Goal: Task Accomplishment & Management: Use online tool/utility

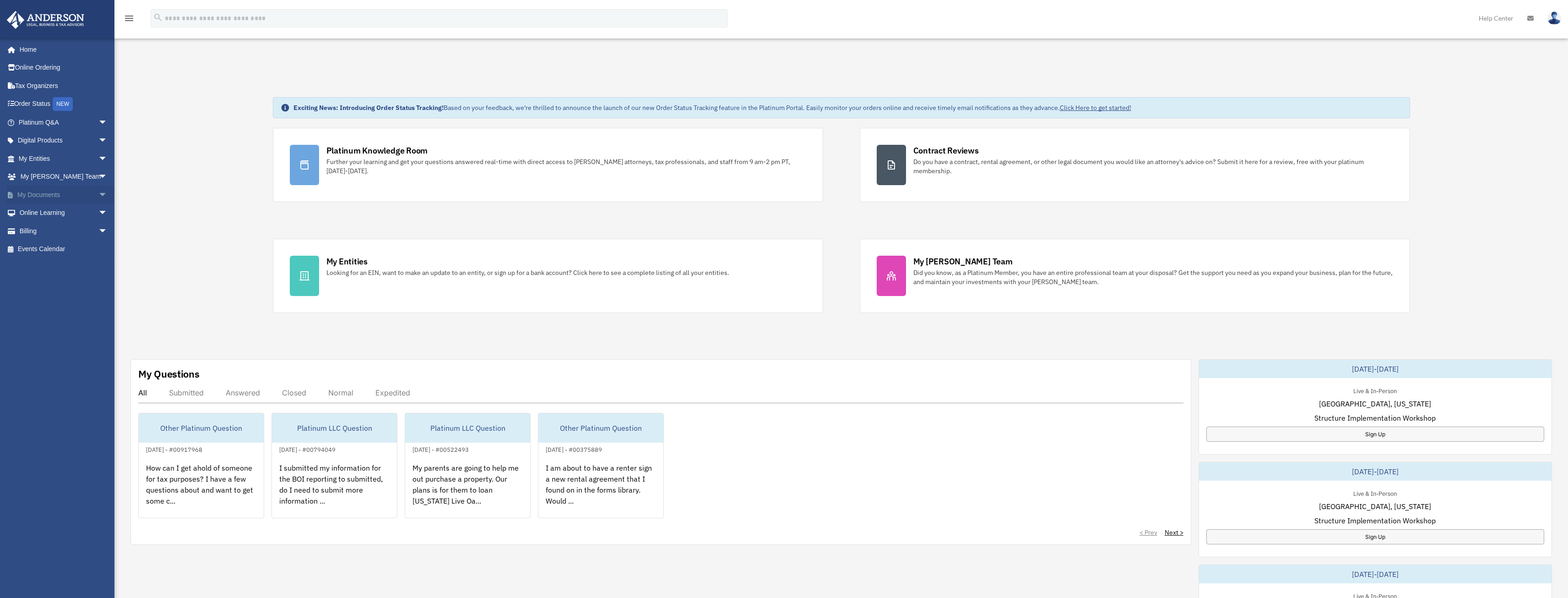
click at [99, 196] on span "arrow_drop_down" at bounding box center [108, 195] width 18 height 19
click at [40, 211] on link "Box" at bounding box center [67, 213] width 108 height 18
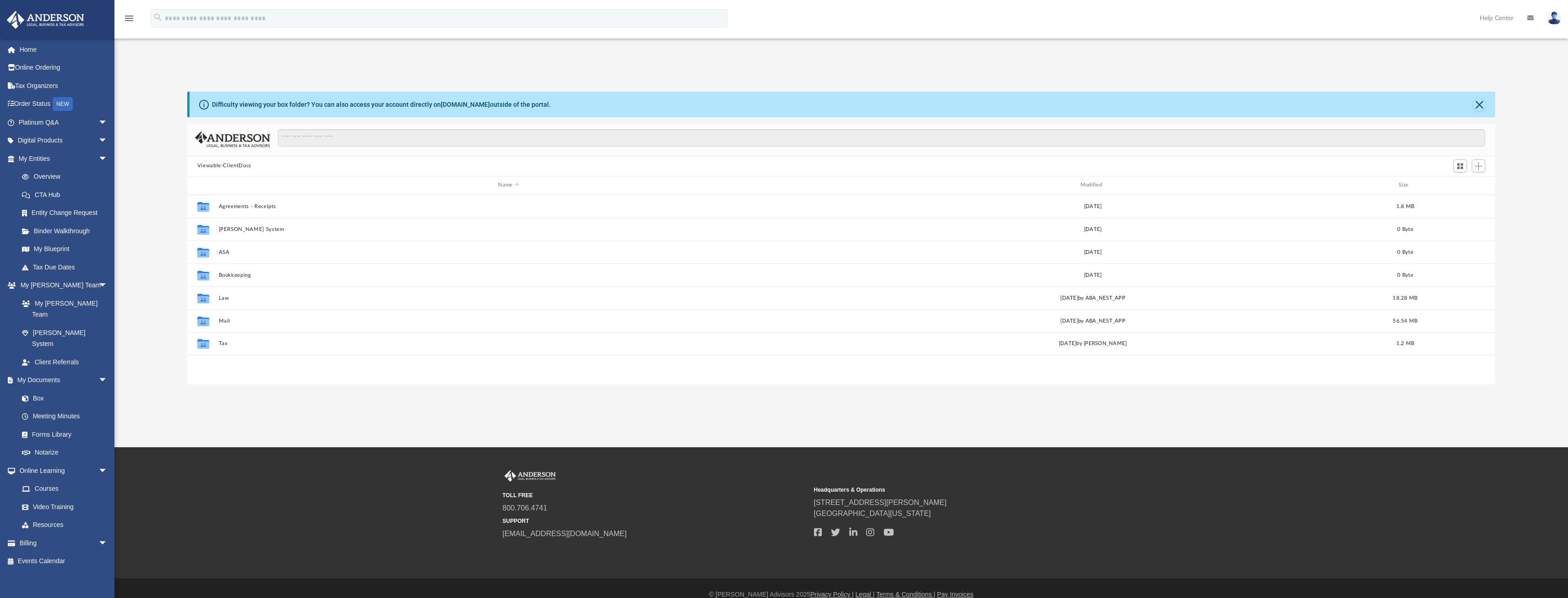
scroll to position [202, 1301]
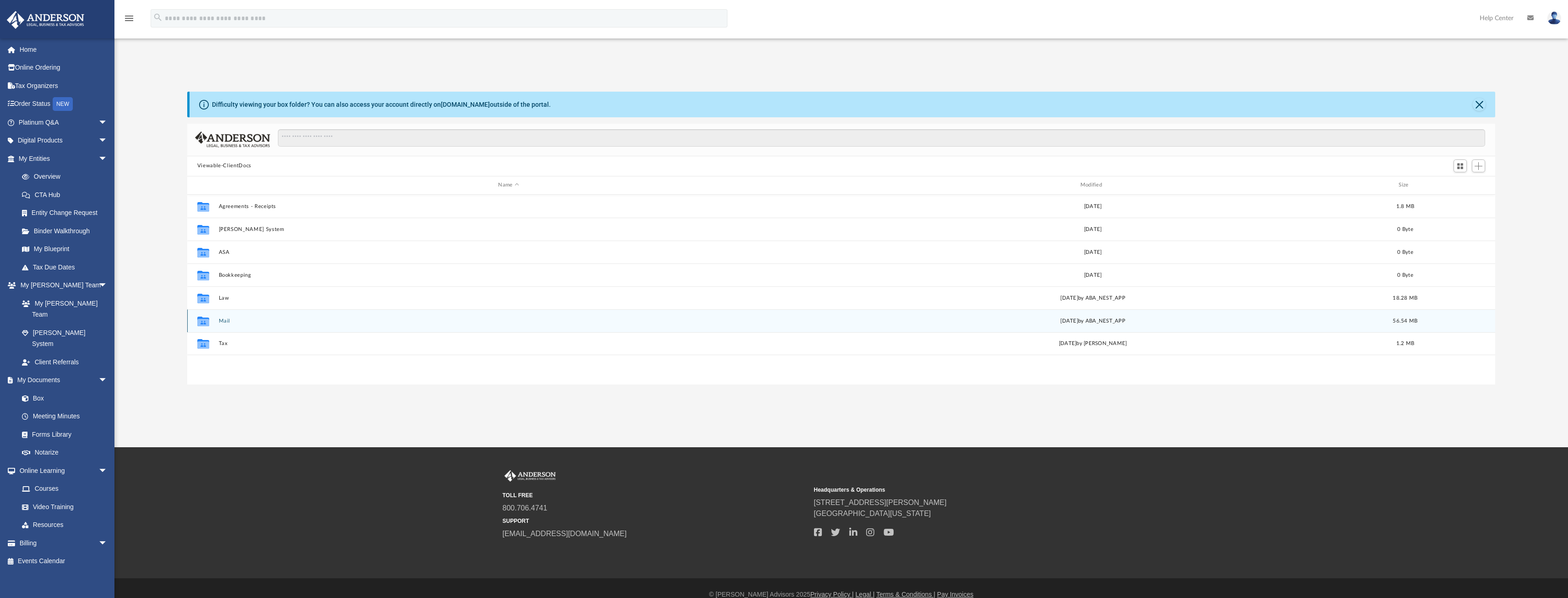
click at [225, 319] on button "Mail" at bounding box center [508, 320] width 580 height 6
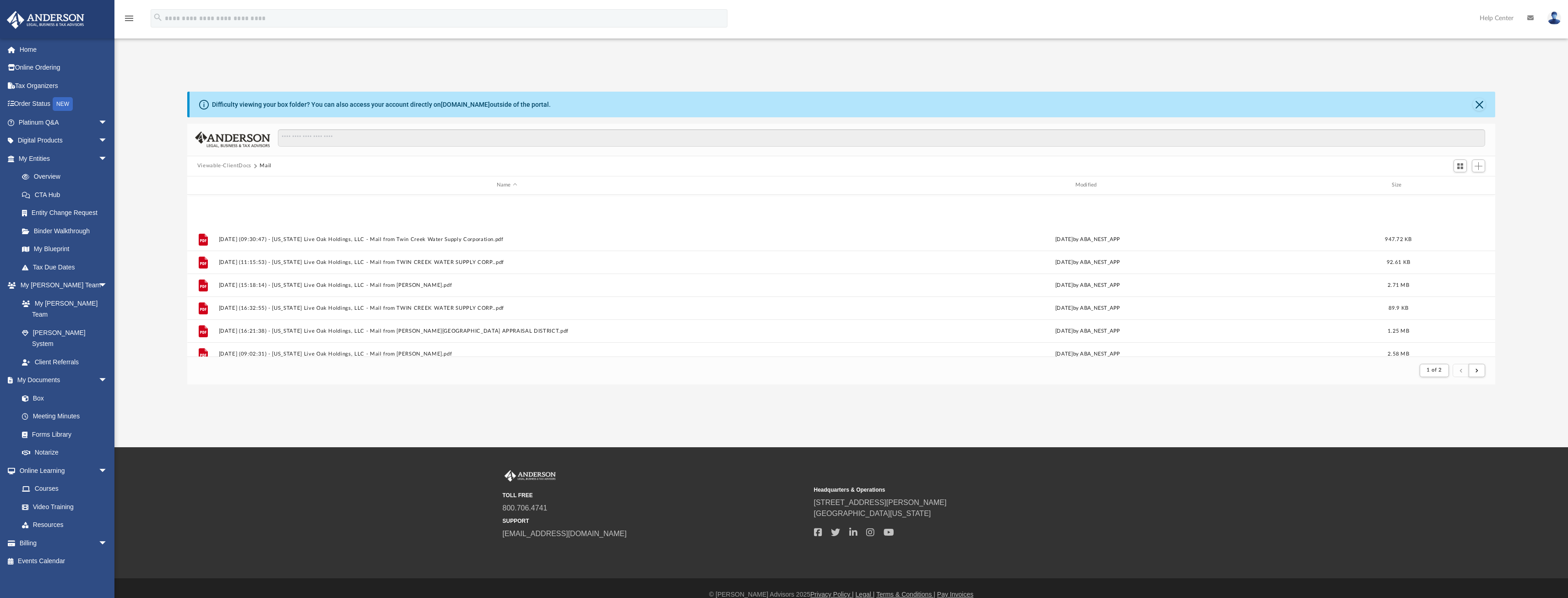
scroll to position [983, 0]
click at [1482, 370] on button "submit" at bounding box center [1477, 370] width 16 height 13
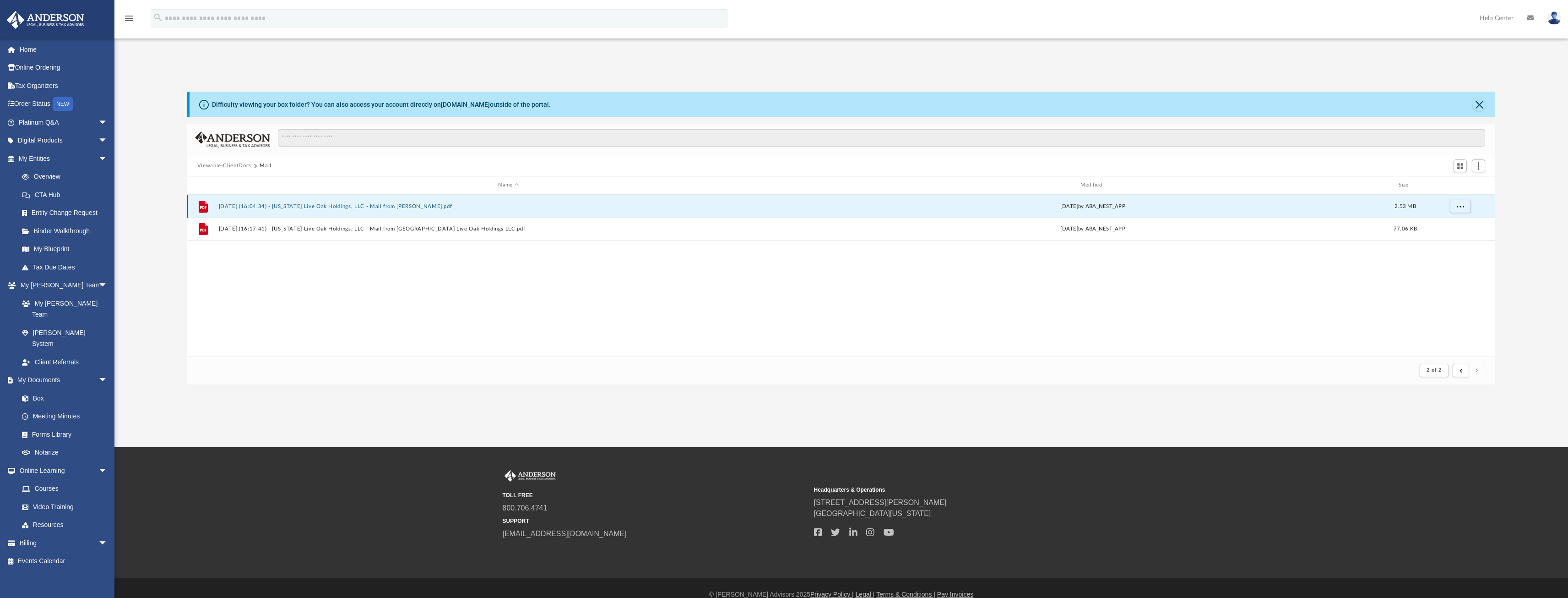
click at [398, 206] on button "2025.08.08 (16:04:34) - Texas Live Oak Holdings, LLC - Mail from CODY KOCMAN.pdf" at bounding box center [508, 206] width 580 height 6
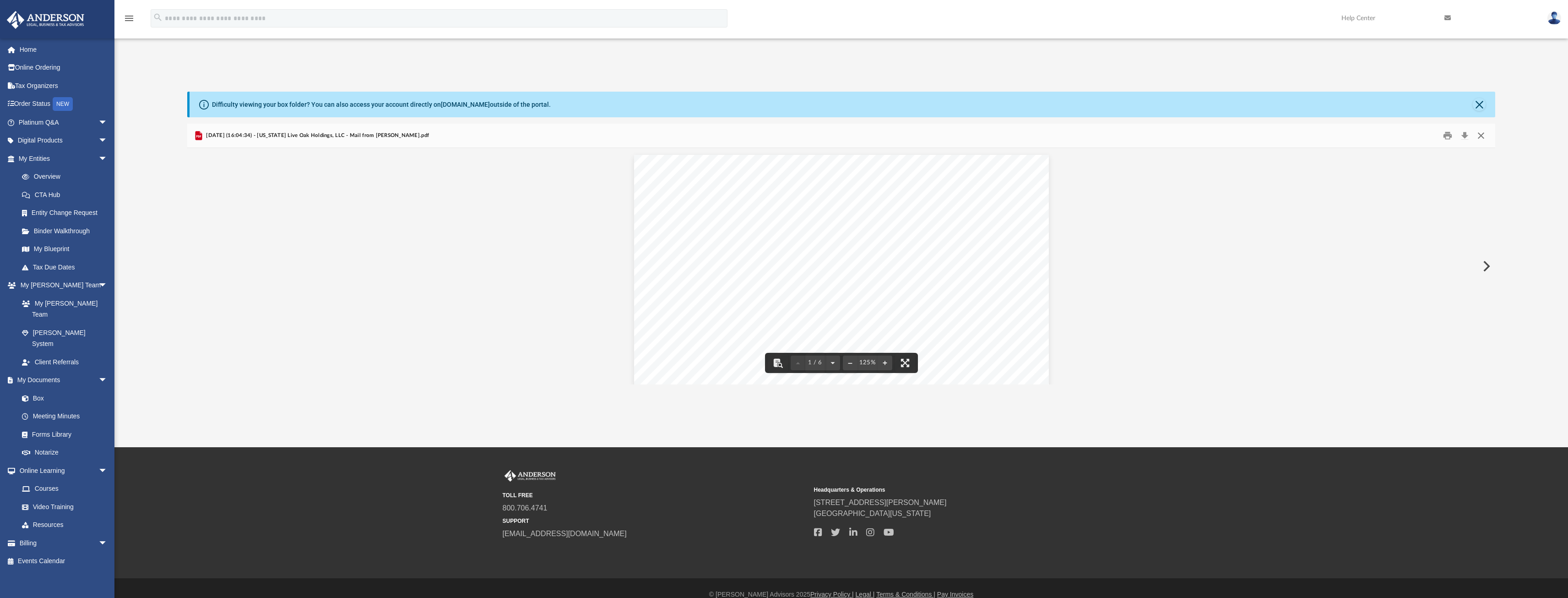
click at [1480, 133] on button "Close" at bounding box center [1481, 135] width 16 height 14
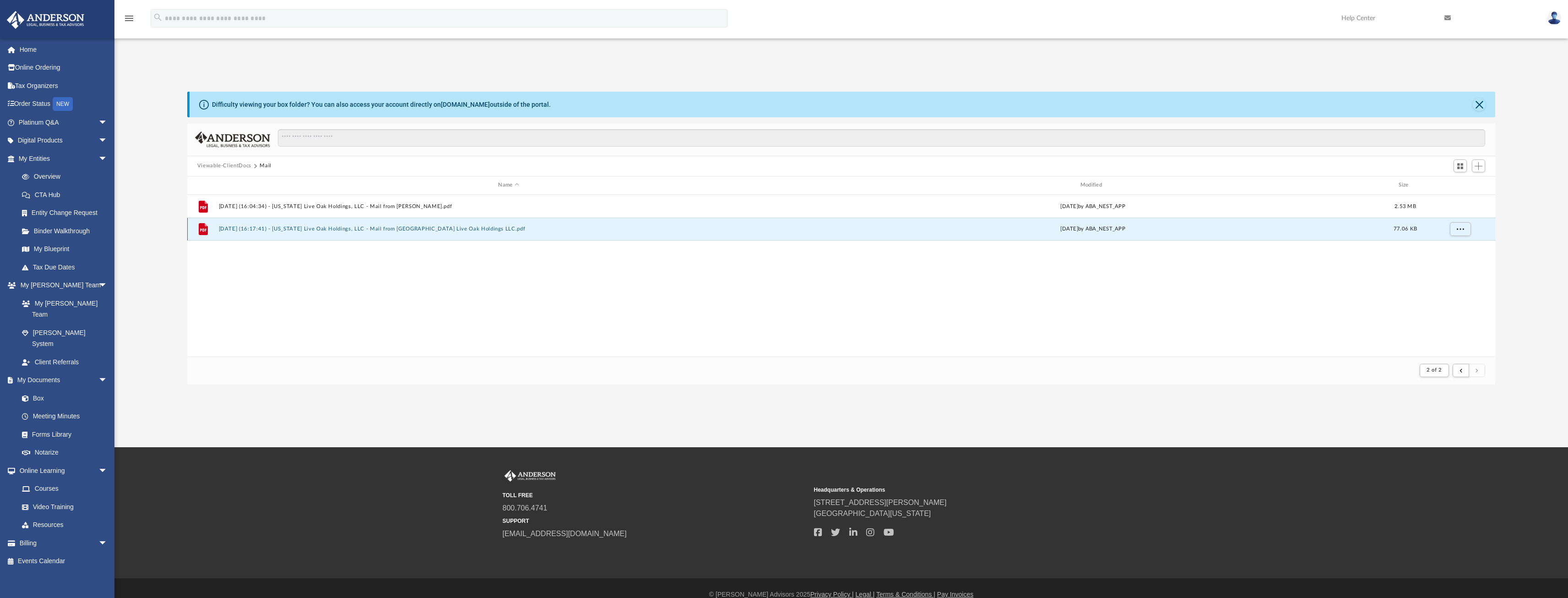
click at [380, 227] on button "2025.08.08 (16:17:41) - Texas Live Oak Holdings, LLC - Mail from TX Live Oak Ho…" at bounding box center [508, 229] width 580 height 6
